Goal: Task Accomplishment & Management: Complete application form

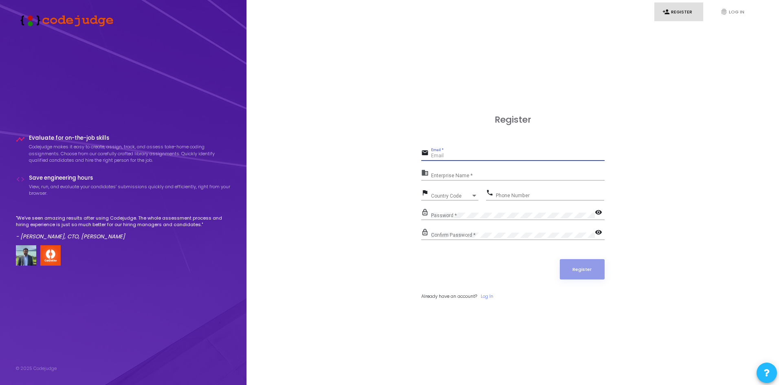
click at [447, 153] on input "Email *" at bounding box center [518, 156] width 174 height 6
click at [446, 174] on input "Enterprise Name *" at bounding box center [518, 176] width 174 height 6
click at [457, 153] on input "Email *" at bounding box center [518, 156] width 174 height 6
click at [451, 154] on input "Email *" at bounding box center [518, 156] width 174 height 6
type input "[EMAIL_ADDRESS][DOMAIN_NAME]"
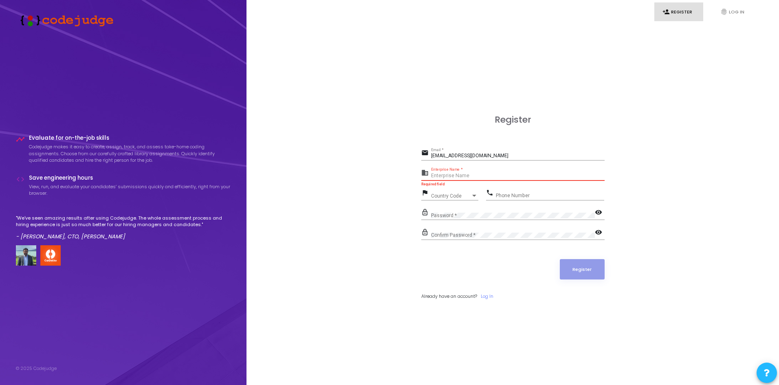
click at [482, 174] on input "Enterprise Name *" at bounding box center [518, 176] width 174 height 6
type input "Alliance University"
click at [459, 196] on div "Country Code" at bounding box center [451, 196] width 40 height 5
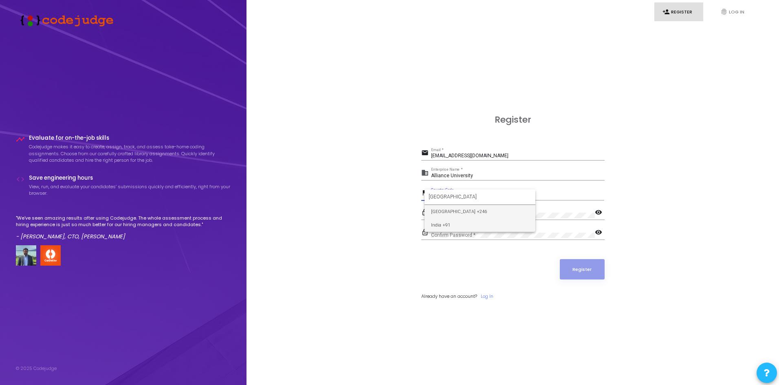
type input "[GEOGRAPHIC_DATA]"
click at [451, 221] on span "India +91" at bounding box center [480, 224] width 98 height 13
click at [508, 192] on div "Phone Number" at bounding box center [550, 193] width 108 height 13
type input "888108714"
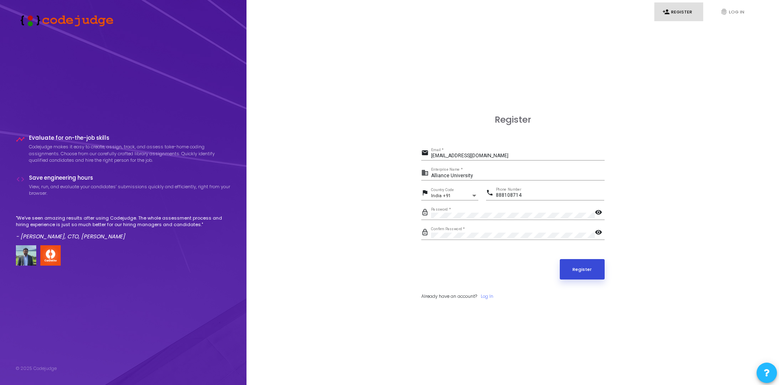
click at [592, 268] on button "Register" at bounding box center [582, 269] width 45 height 20
click at [579, 272] on button "Register" at bounding box center [582, 269] width 45 height 20
drag, startPoint x: 502, startPoint y: 154, endPoint x: 424, endPoint y: 154, distance: 78.2
click at [424, 154] on div "email [EMAIL_ADDRESS][DOMAIN_NAME] Email *" at bounding box center [512, 154] width 183 height 13
type input "[EMAIL_ADDRESS][DOMAIN_NAME]"
